Goal: Information Seeking & Learning: Learn about a topic

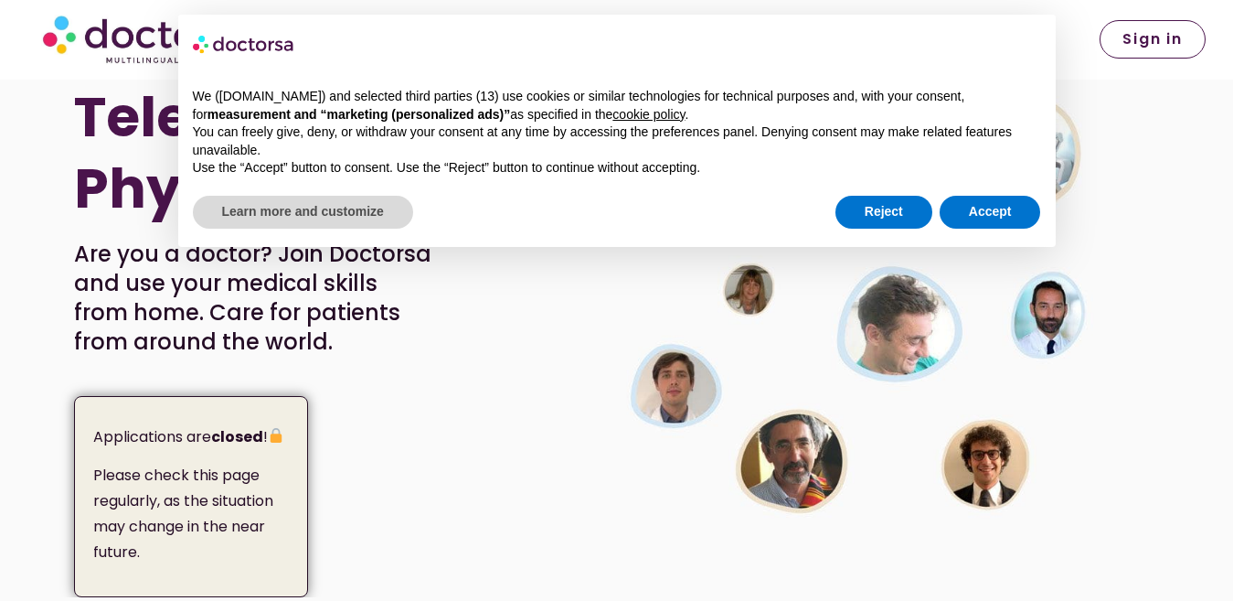
scroll to position [91, 0]
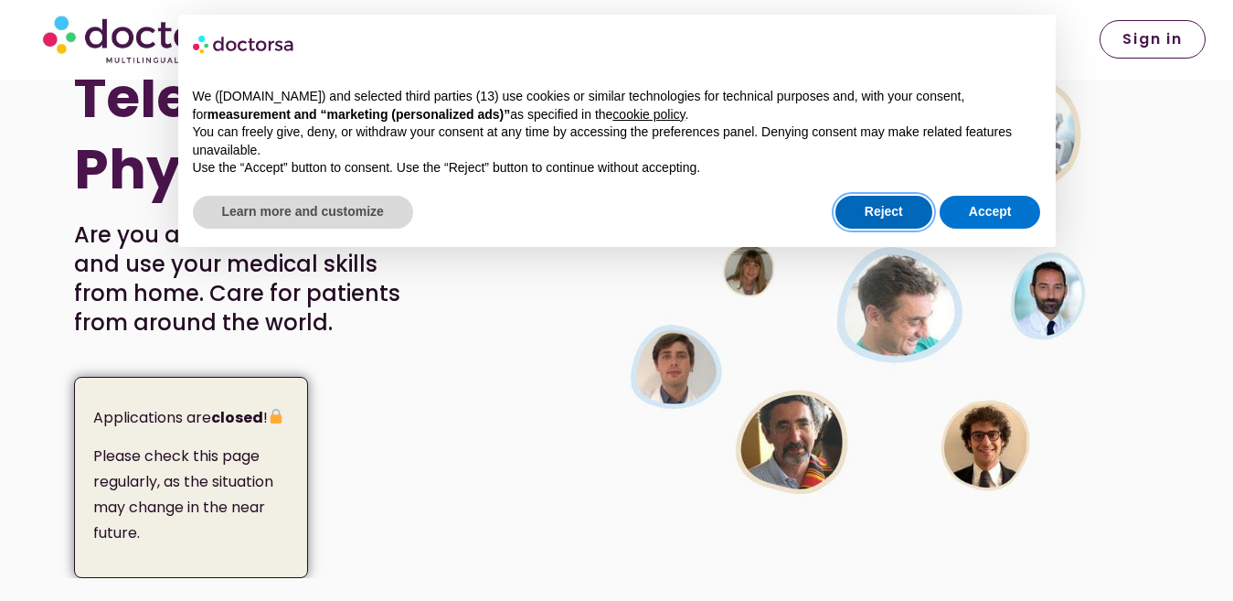
click at [890, 211] on button "Reject" at bounding box center [884, 212] width 97 height 33
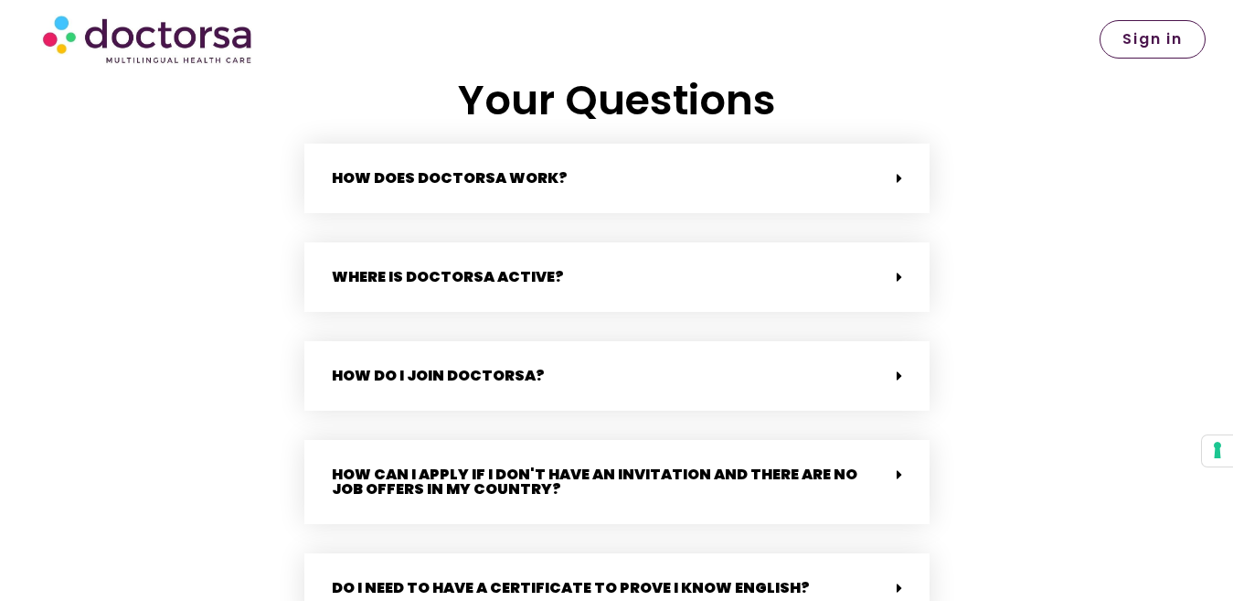
scroll to position [3748, 0]
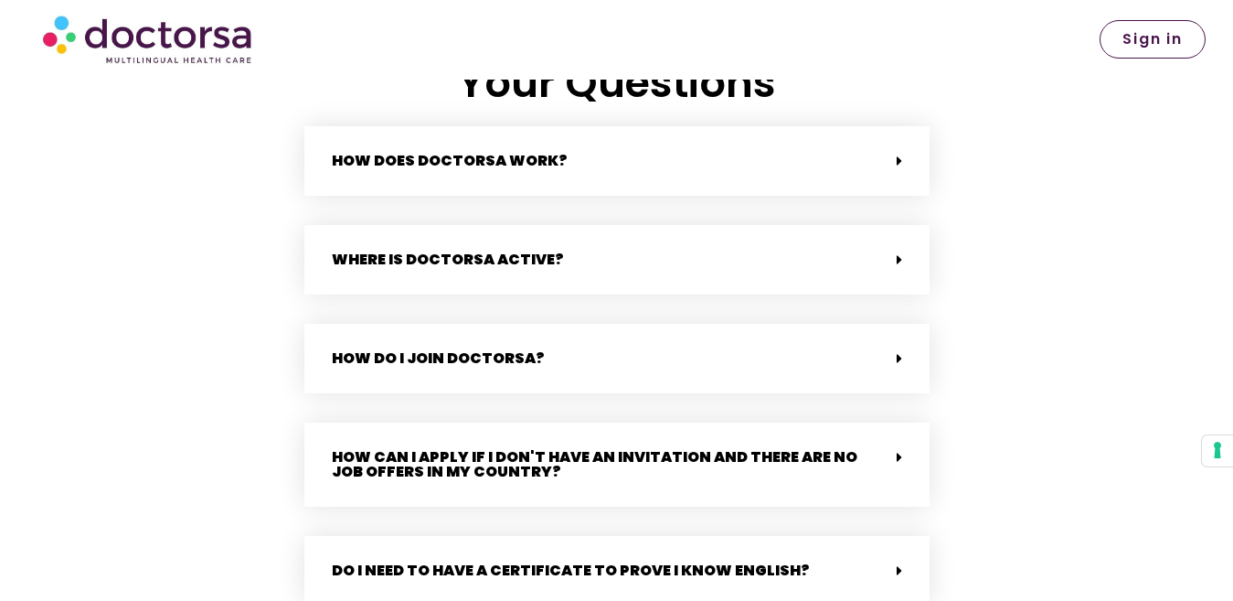
click at [584, 152] on div "How does Doctorsa work?" at bounding box center [616, 160] width 625 height 69
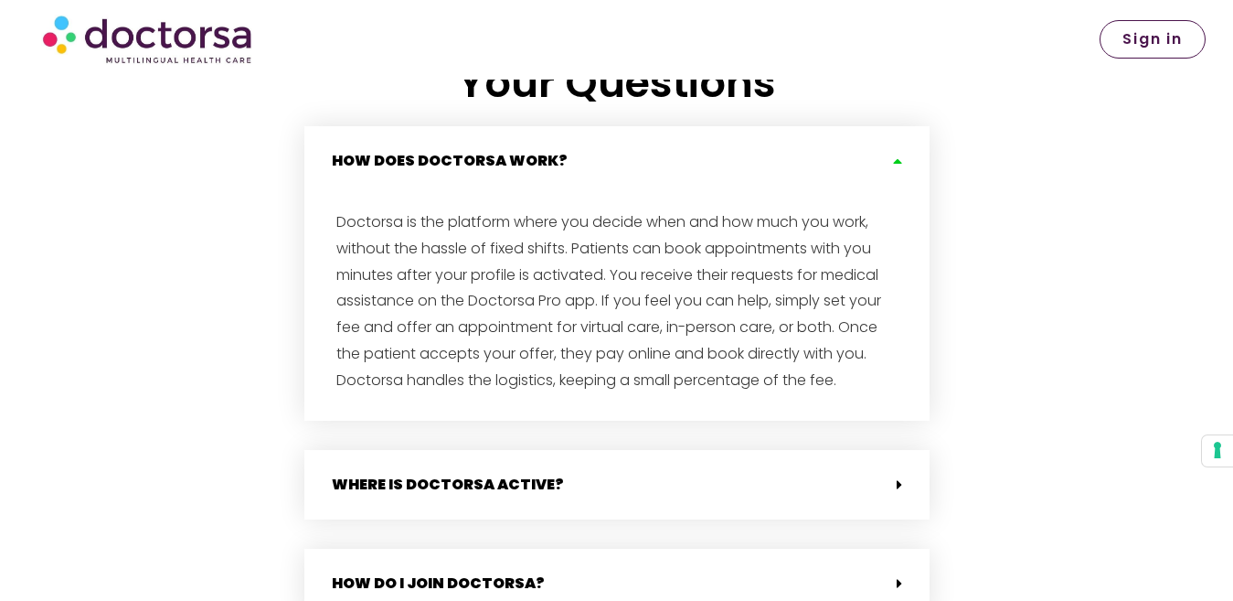
click at [584, 152] on div "How does Doctorsa work?" at bounding box center [616, 160] width 625 height 69
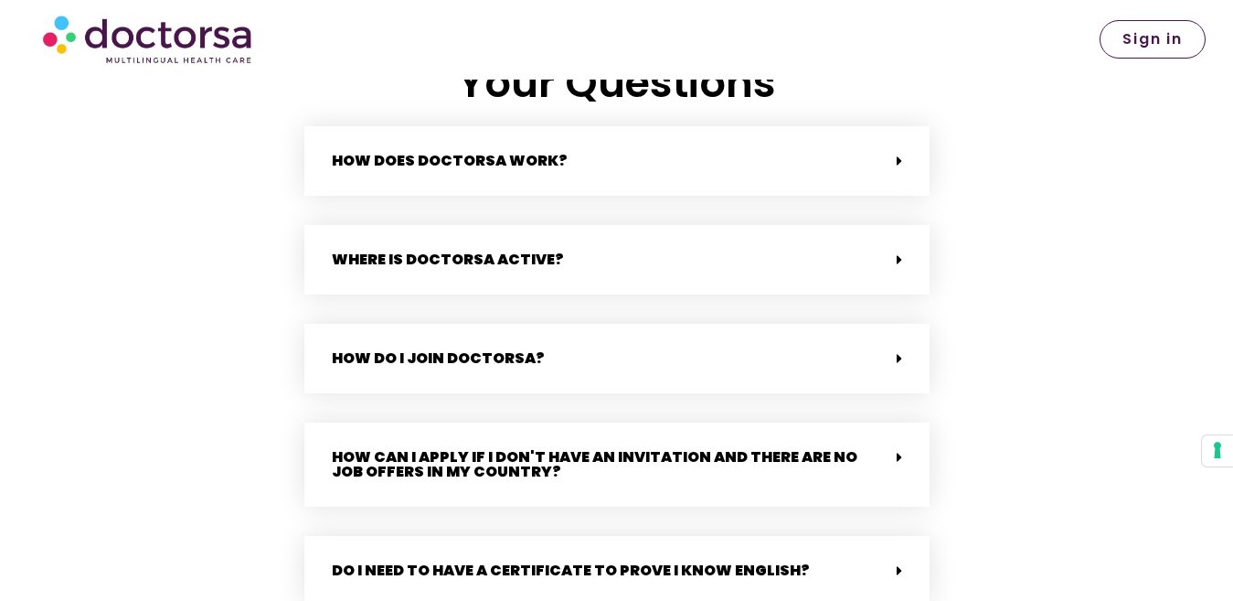
click at [574, 247] on div "Where is Doctorsa active?" at bounding box center [616, 259] width 625 height 69
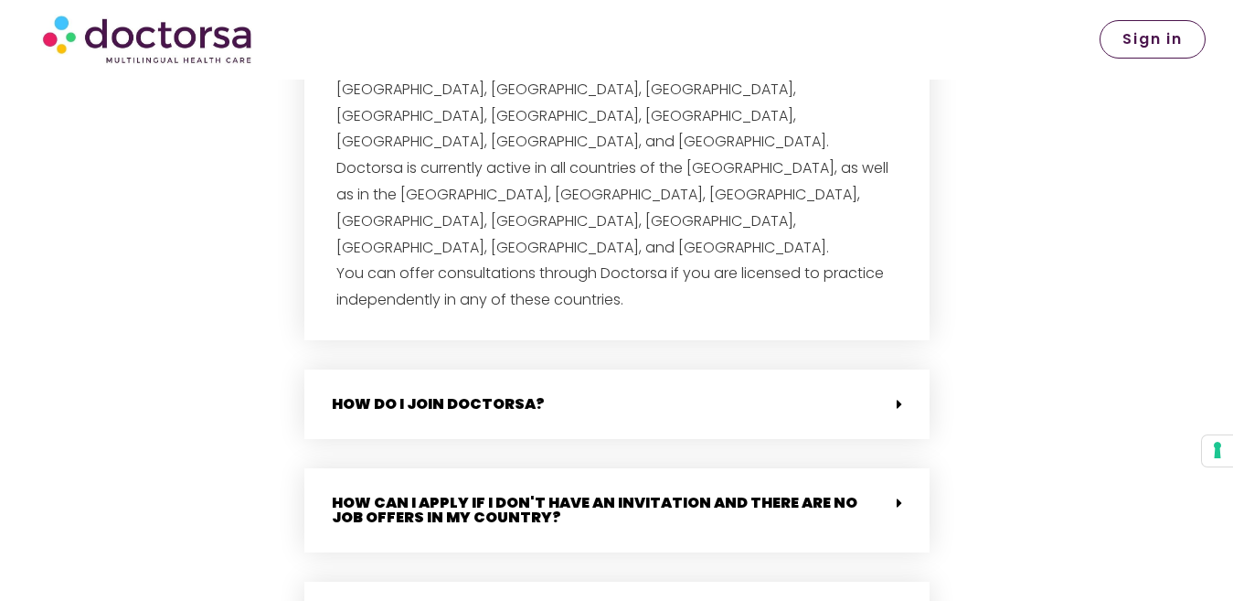
scroll to position [4023, 0]
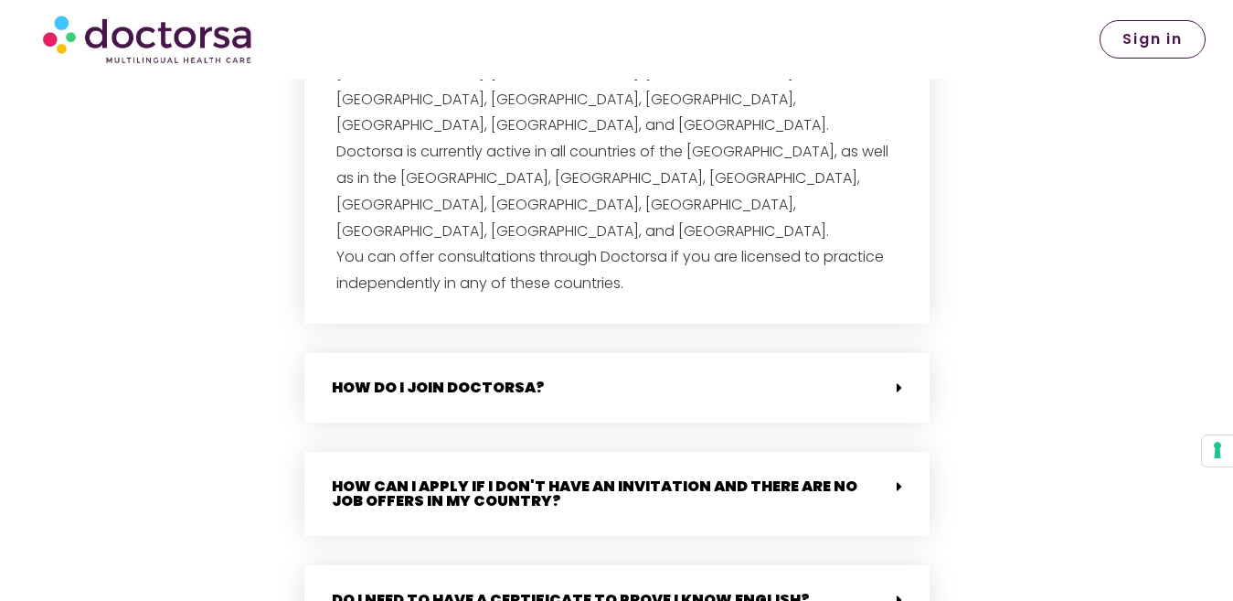
click at [570, 353] on div "How do I join Doctorsa?" at bounding box center [616, 387] width 625 height 69
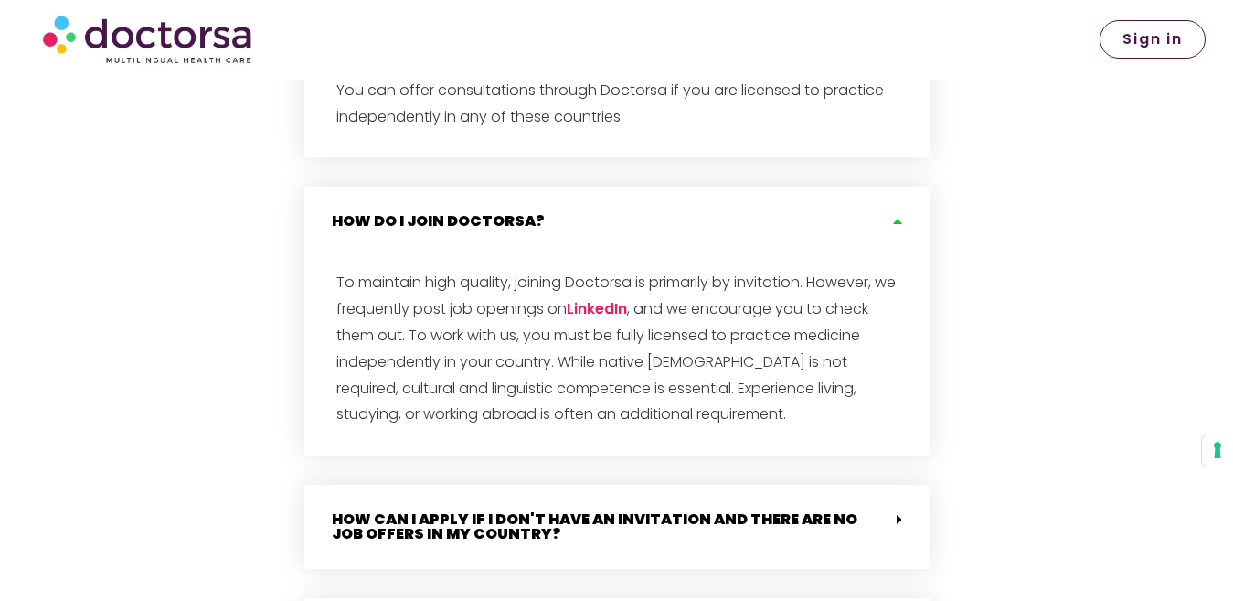
scroll to position [4205, 0]
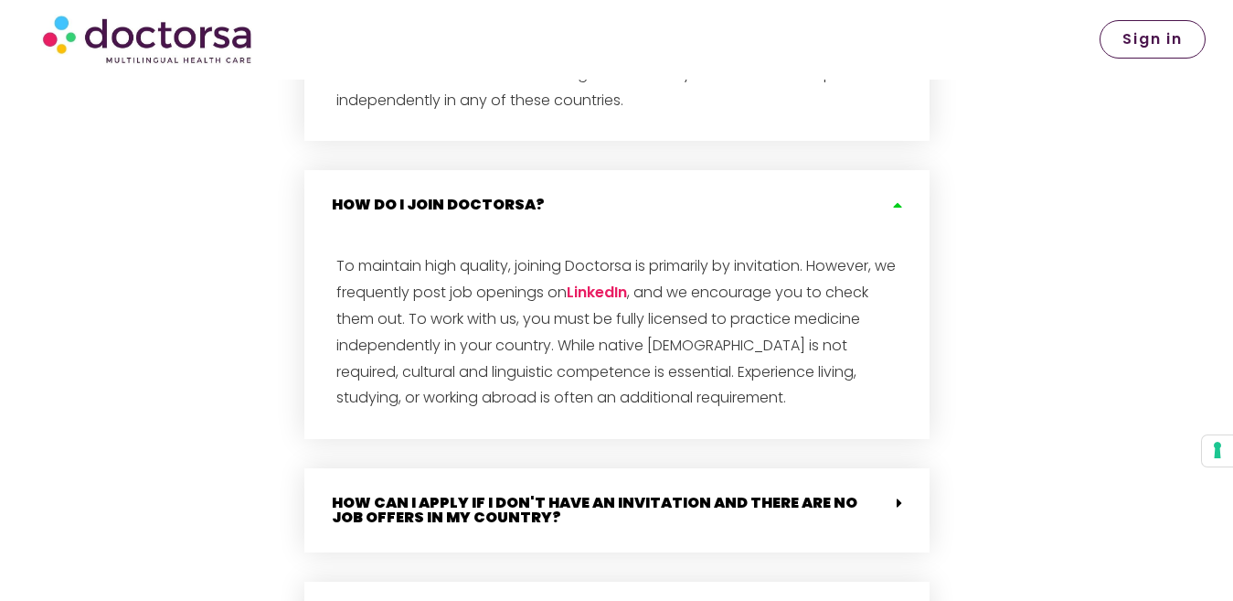
click at [886, 468] on div "How can I apply if I don't have an invitation and there are no job offers in my…" at bounding box center [616, 510] width 625 height 84
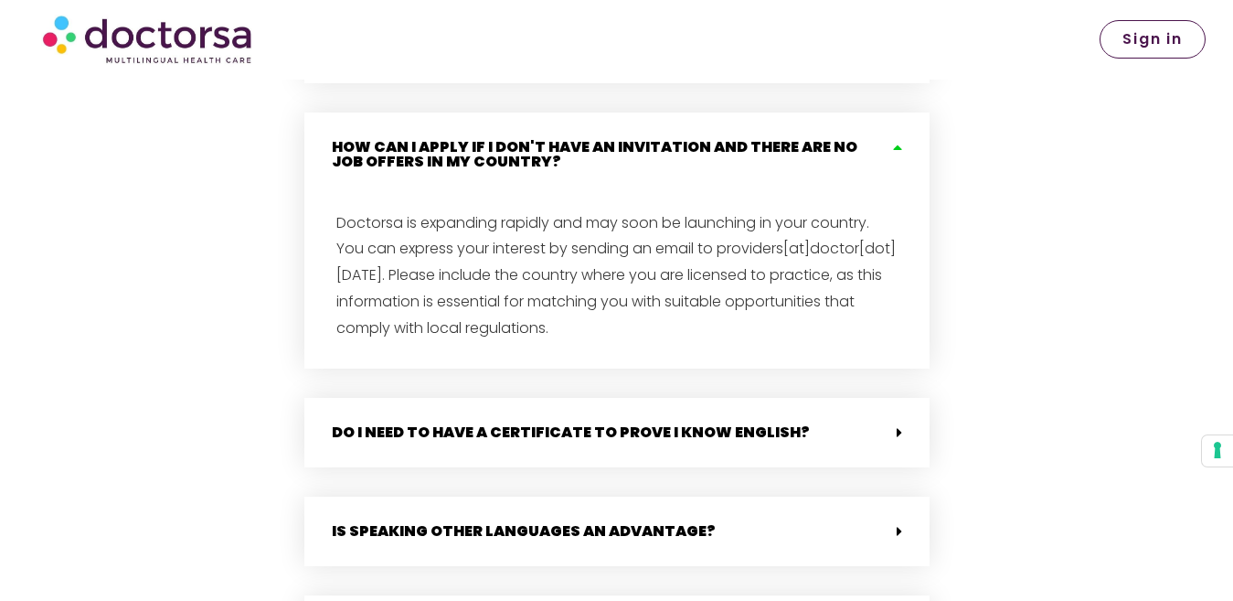
scroll to position [4571, 0]
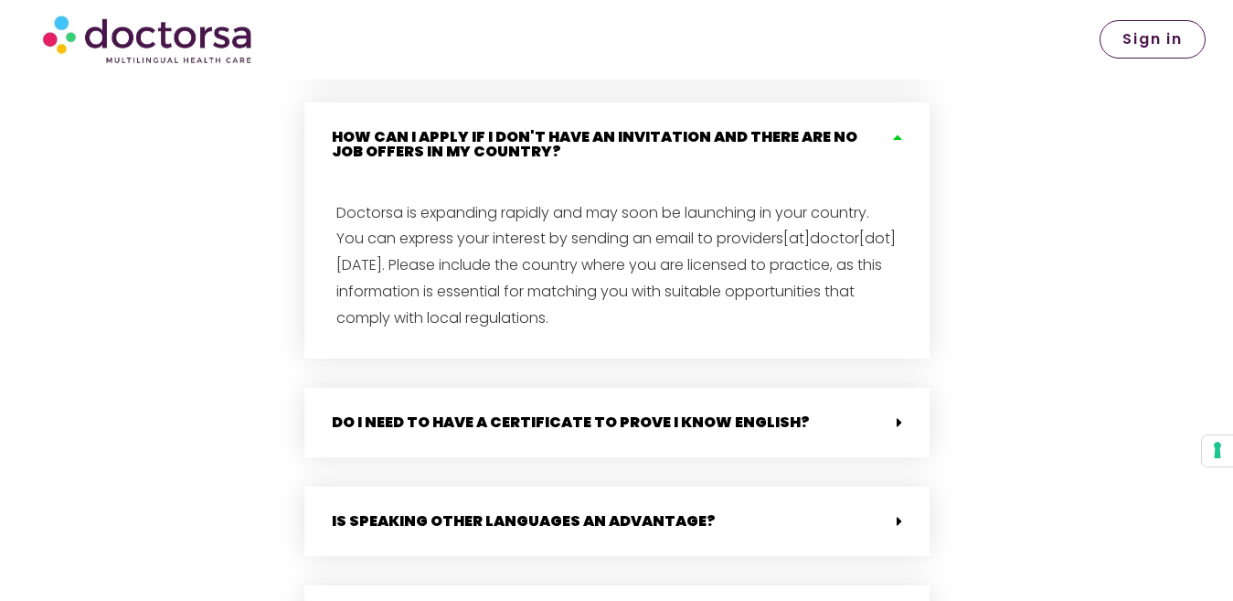
click at [416, 411] on link "Do I need to have a certificate to prove I know English?" at bounding box center [571, 421] width 478 height 21
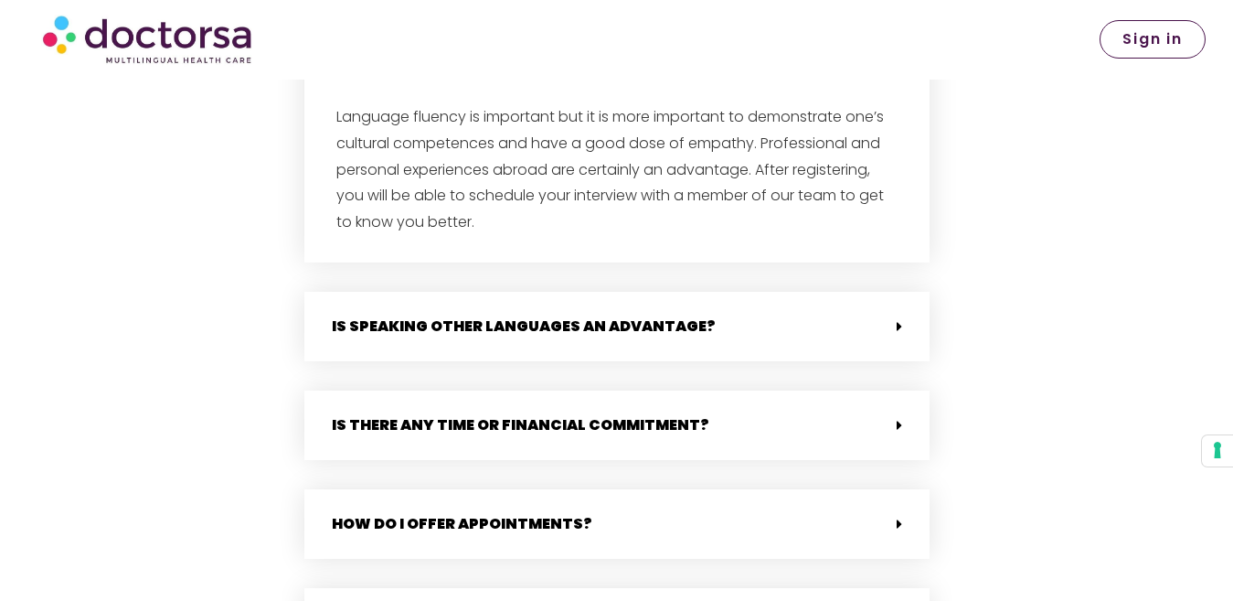
scroll to position [4937, 0]
click at [435, 316] on link "Is speaking other languages an advantage?" at bounding box center [524, 326] width 384 height 21
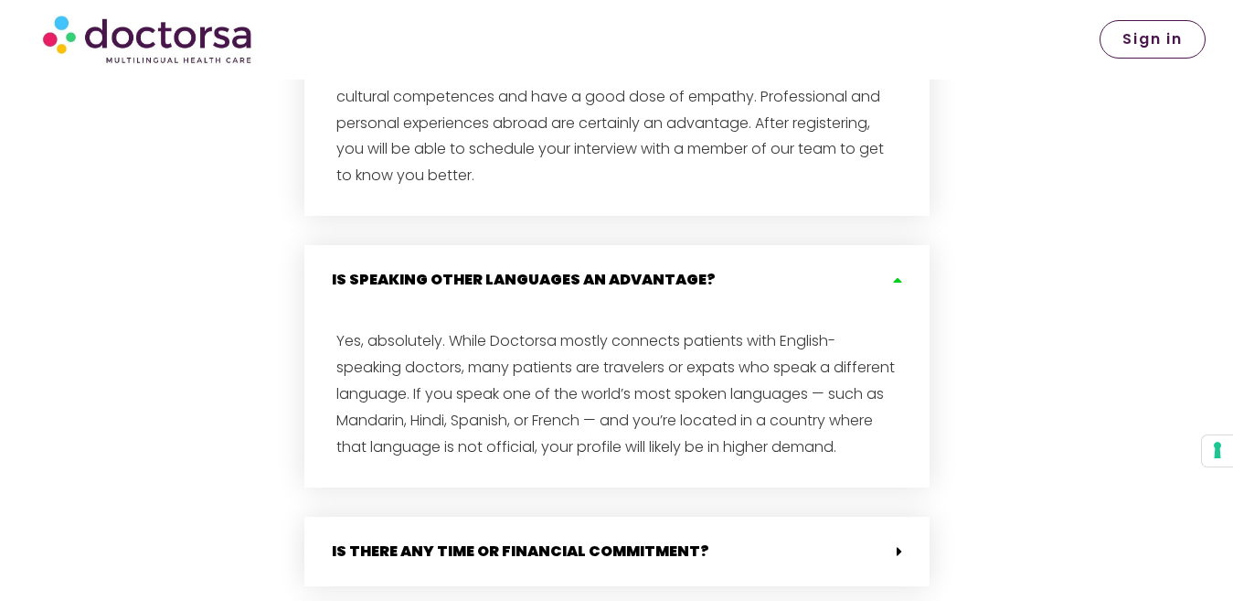
scroll to position [5028, 0]
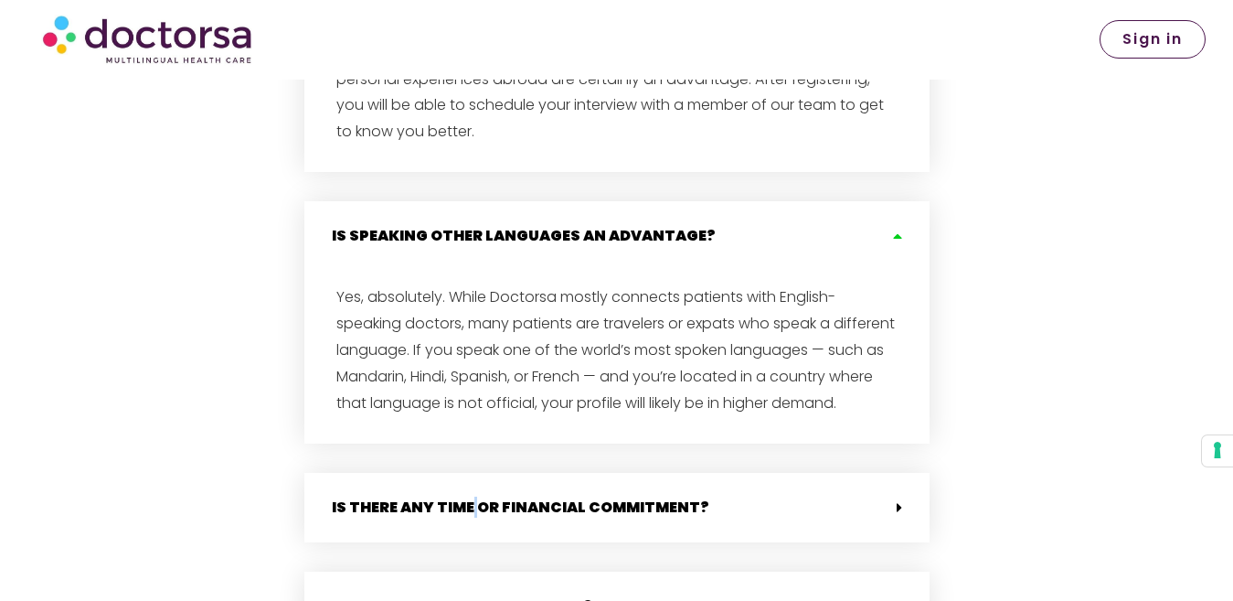
click at [470, 496] on link "Is there any time or financial commitment?" at bounding box center [521, 506] width 378 height 21
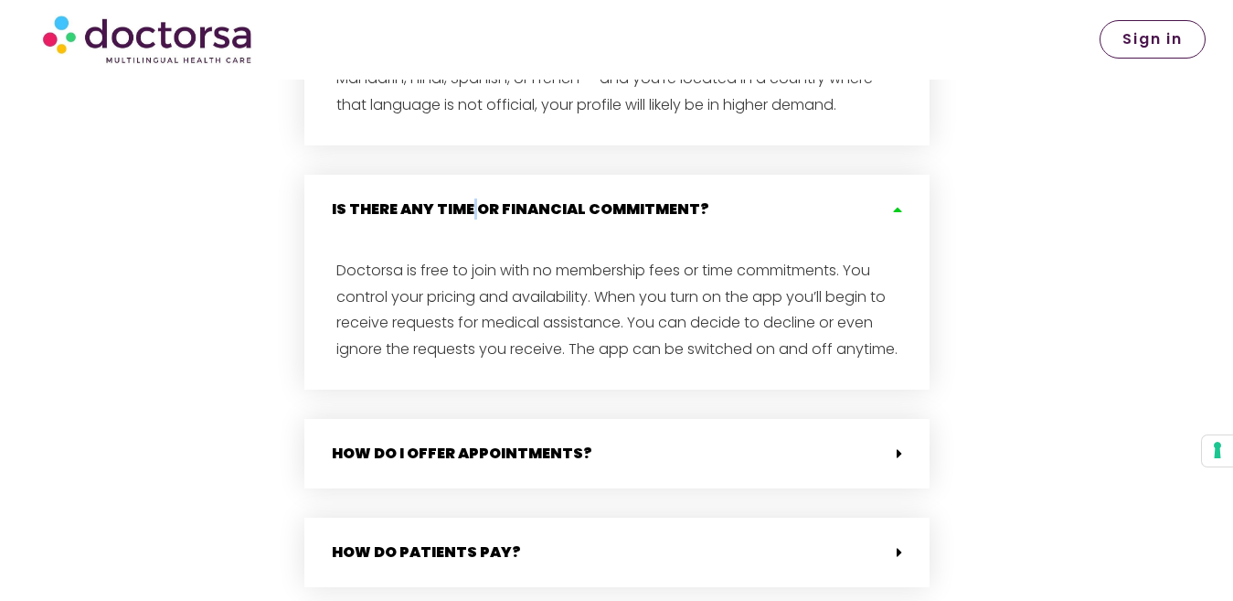
scroll to position [5485, 0]
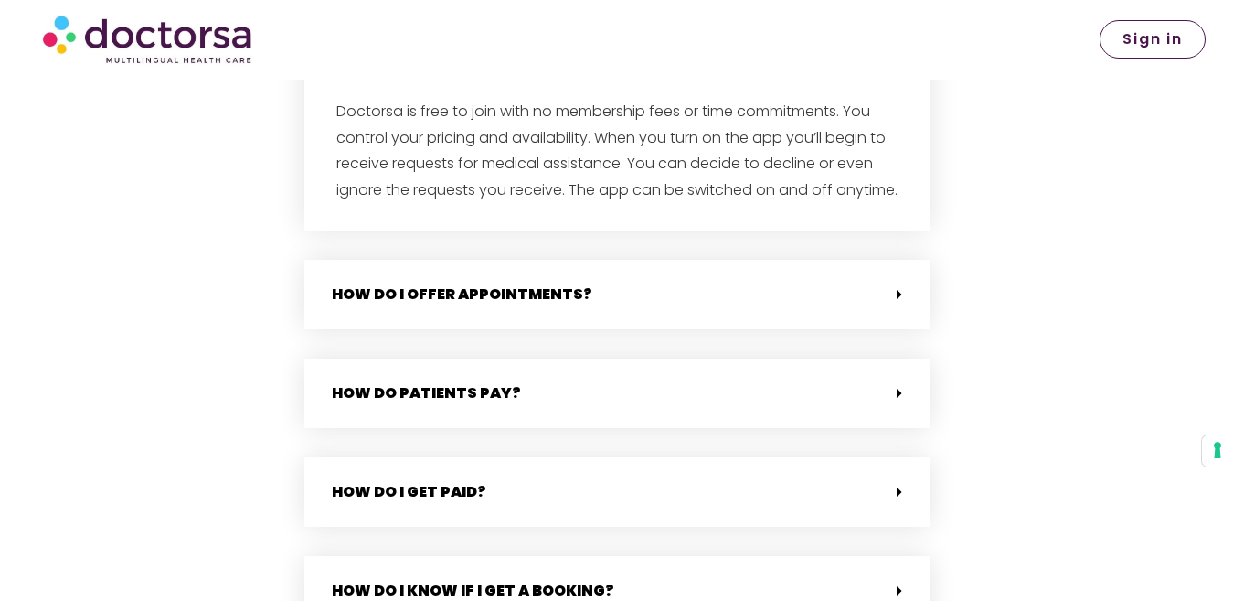
click at [342, 382] on link "How do patients pay?" at bounding box center [426, 392] width 189 height 21
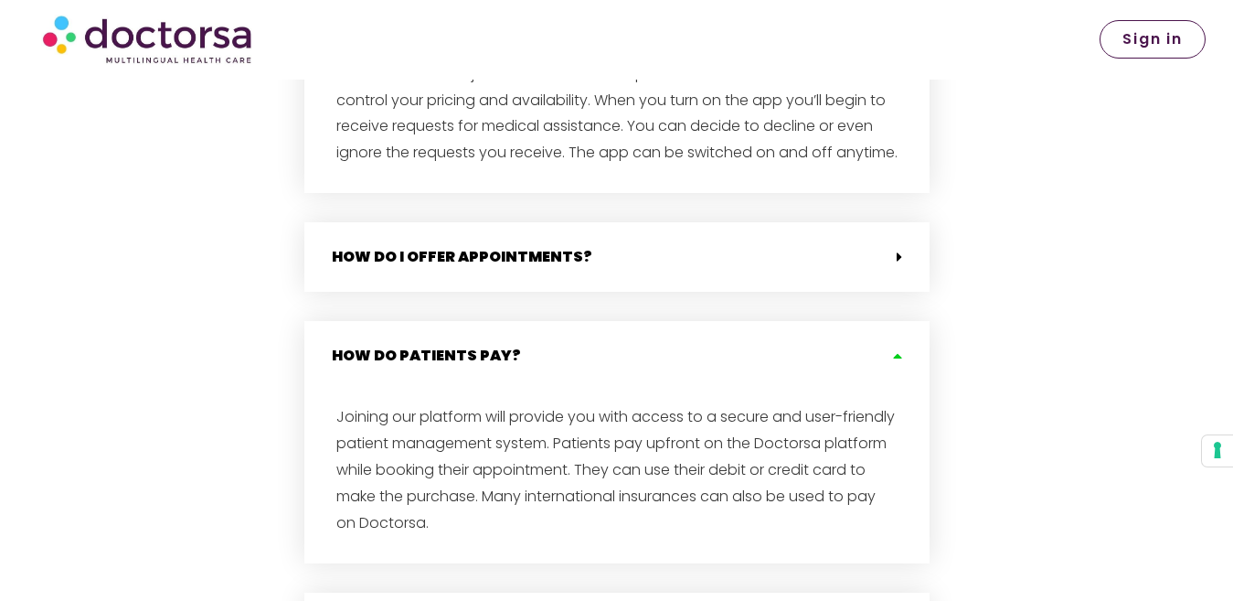
scroll to position [5760, 0]
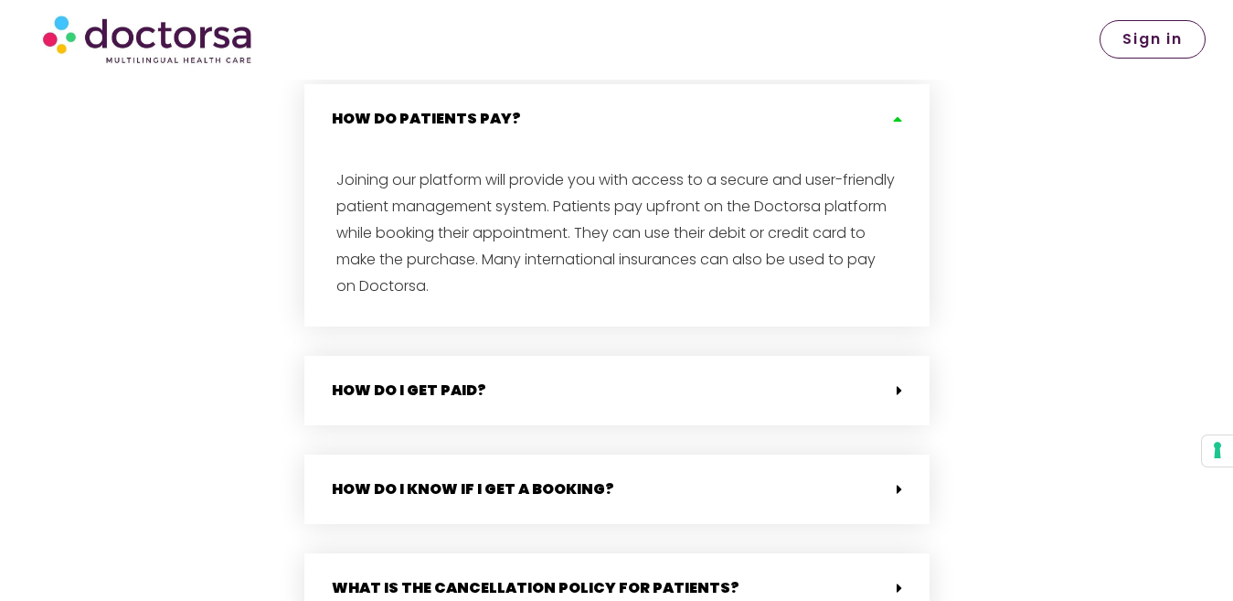
click at [342, 379] on link "How do I get paid?" at bounding box center [409, 389] width 155 height 21
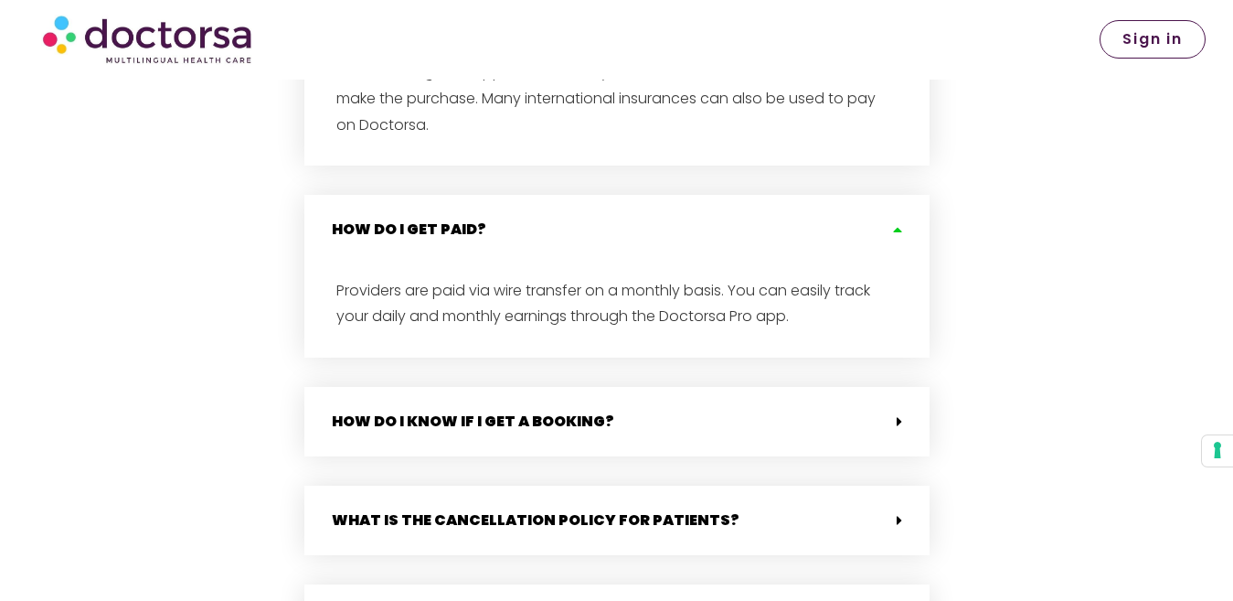
scroll to position [5942, 0]
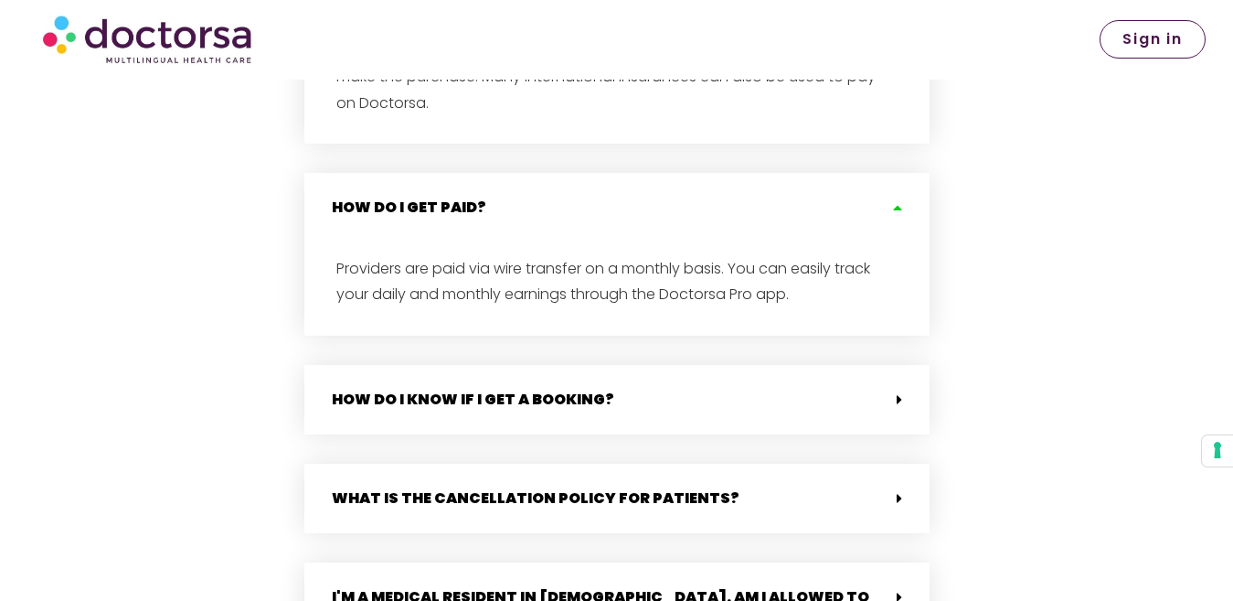
click at [349, 389] on link "How do I know if I get a booking?" at bounding box center [473, 399] width 282 height 21
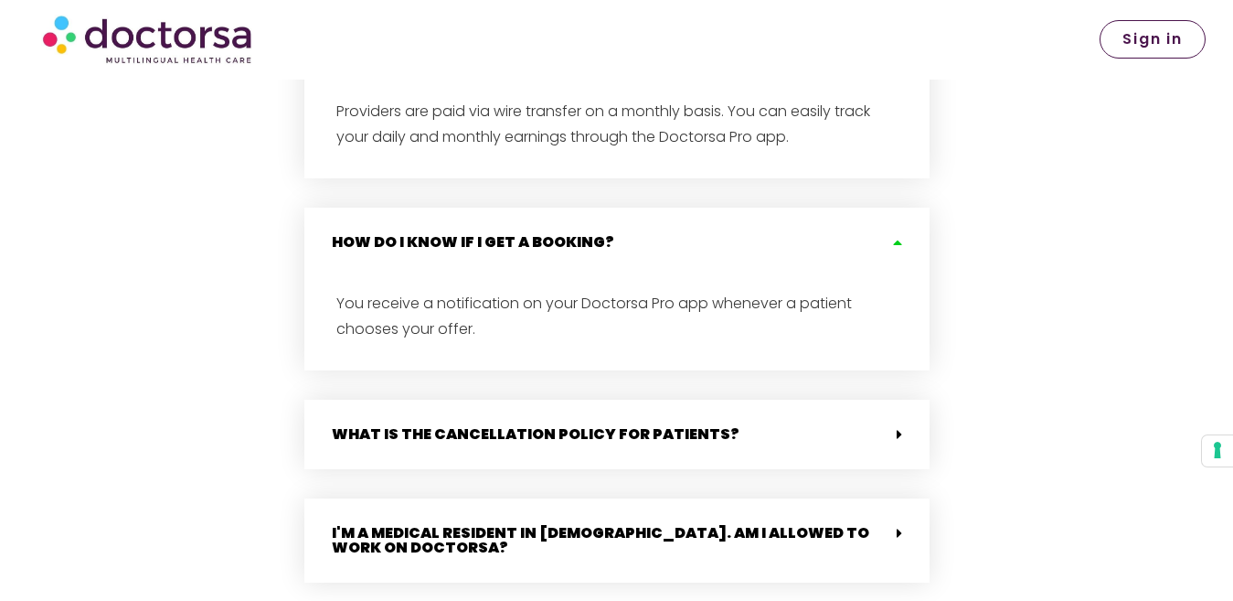
scroll to position [6217, 0]
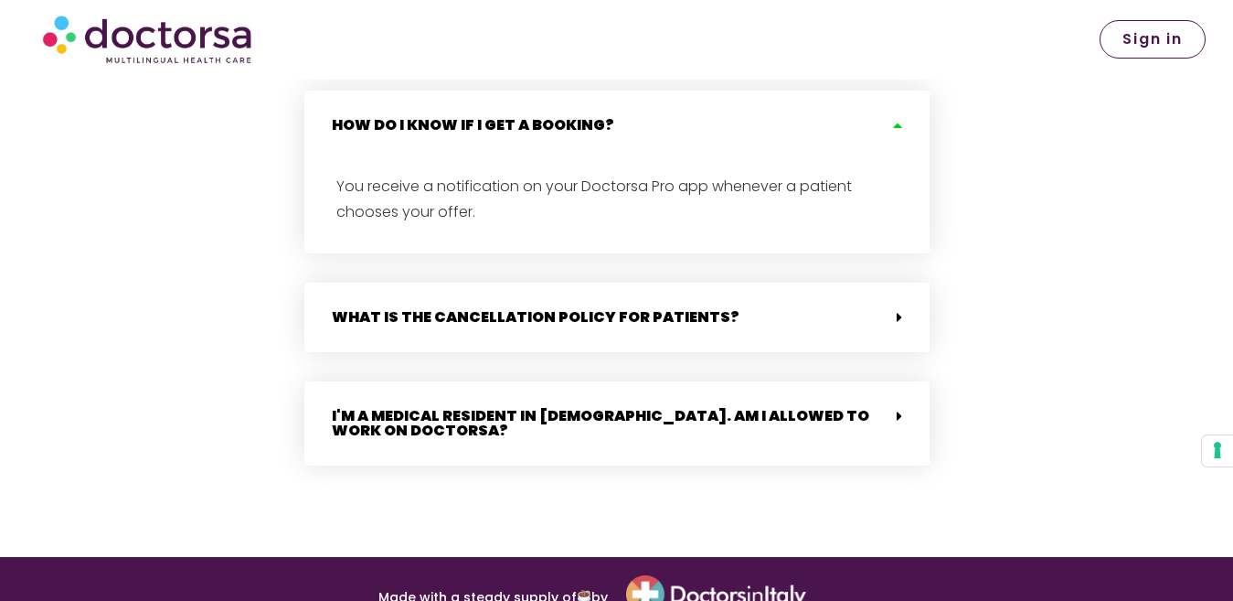
click at [431, 282] on div "What is the cancellation policy for patients?" at bounding box center [616, 316] width 625 height 69
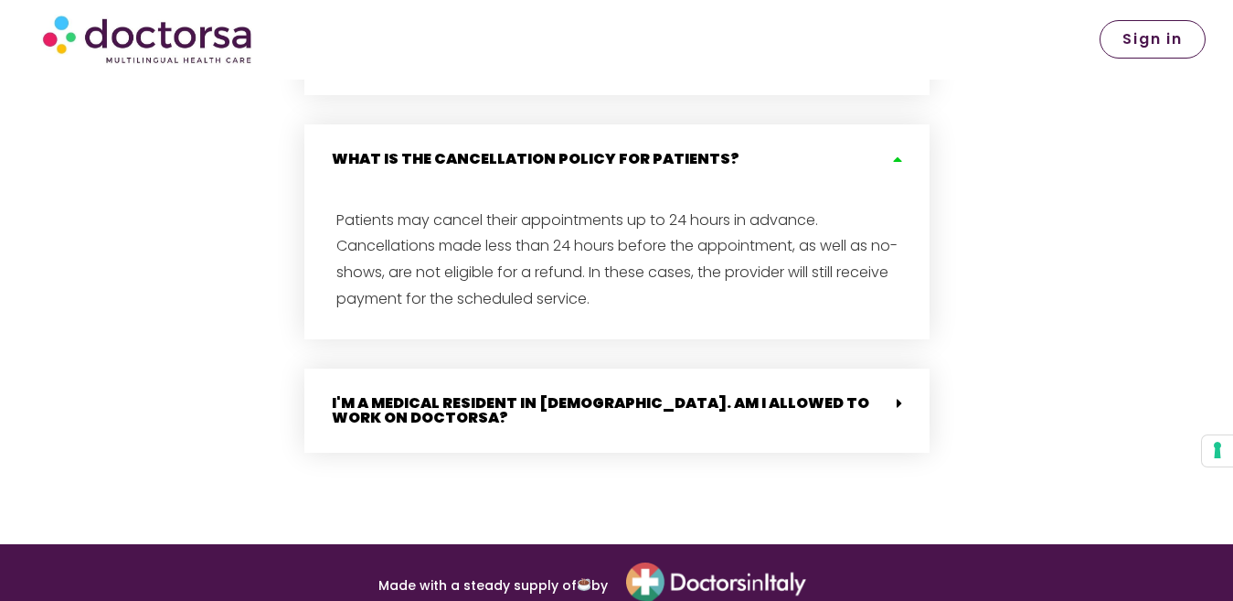
scroll to position [6384, 0]
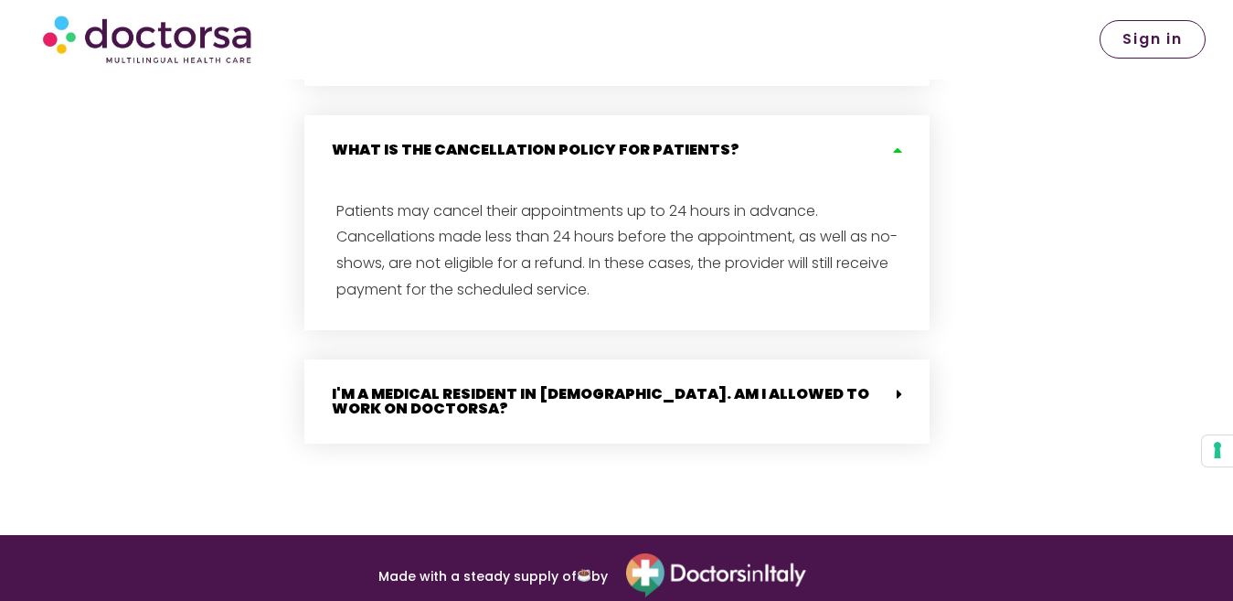
click at [396, 383] on link "I'm a medical resident in [DEMOGRAPHIC_DATA]. Am I allowed to work on Doctorsa?" at bounding box center [601, 401] width 538 height 36
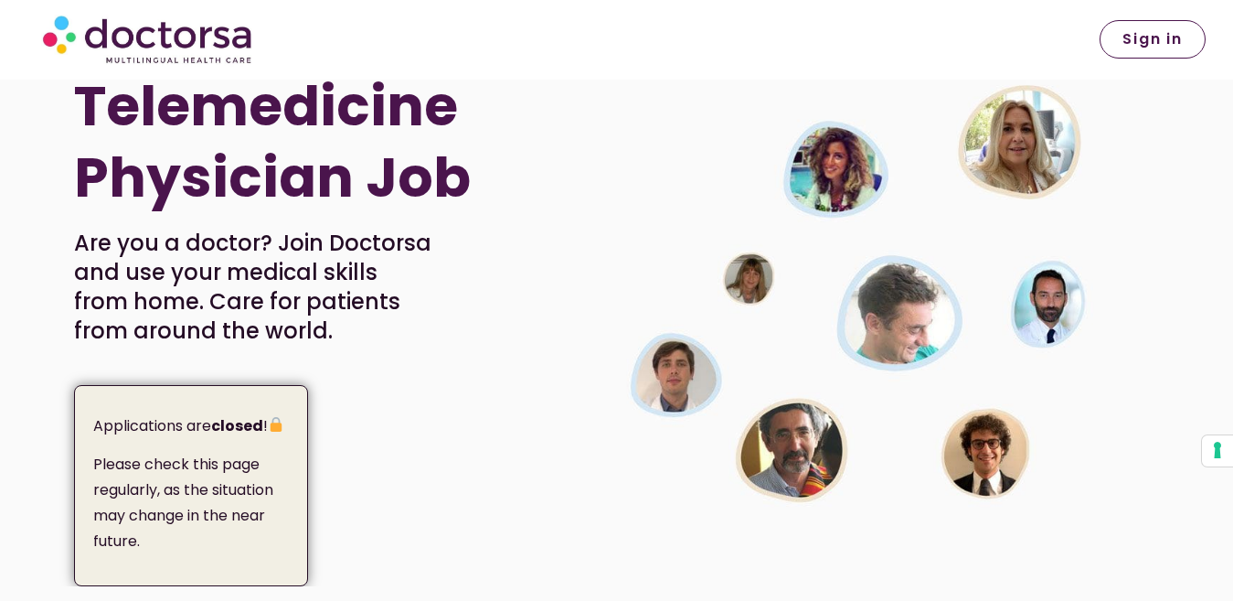
scroll to position [0, 0]
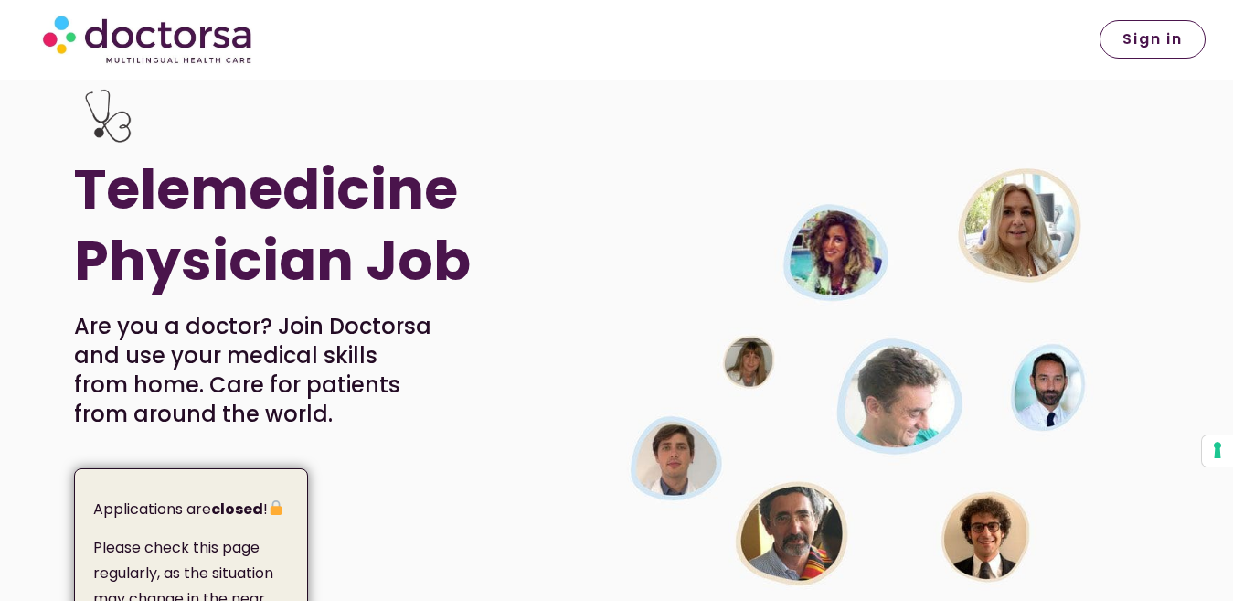
click at [627, 252] on img at bounding box center [866, 374] width 570 height 480
